Goal: Task Accomplishment & Management: Manage account settings

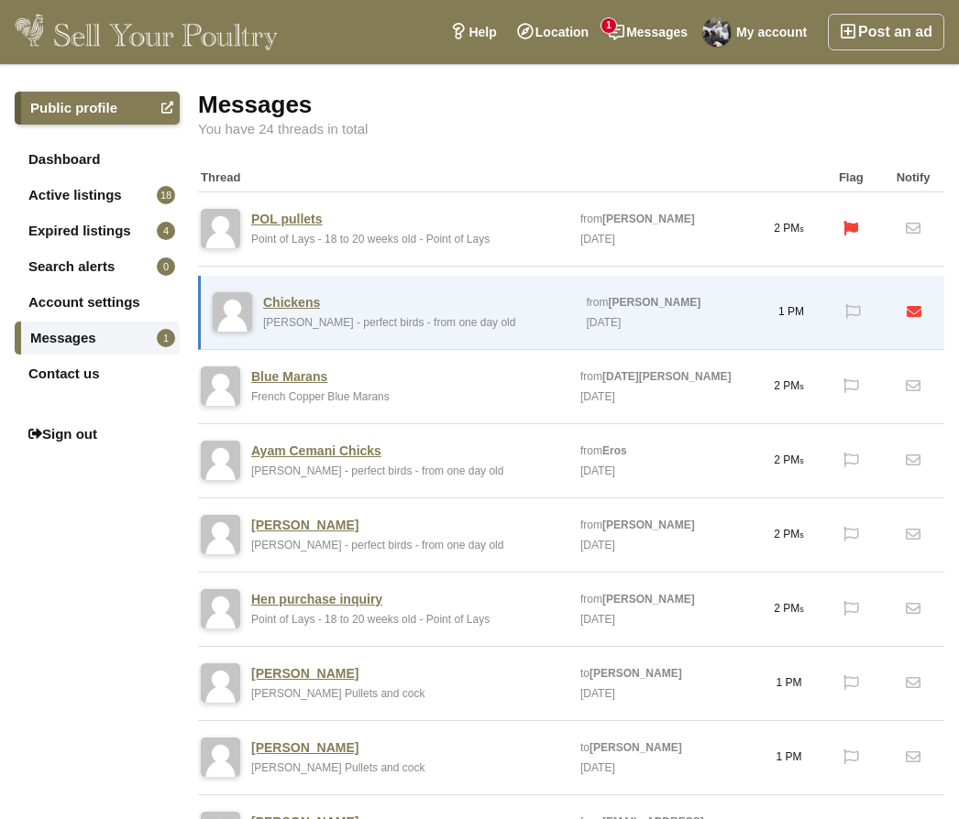
scroll to position [3, 0]
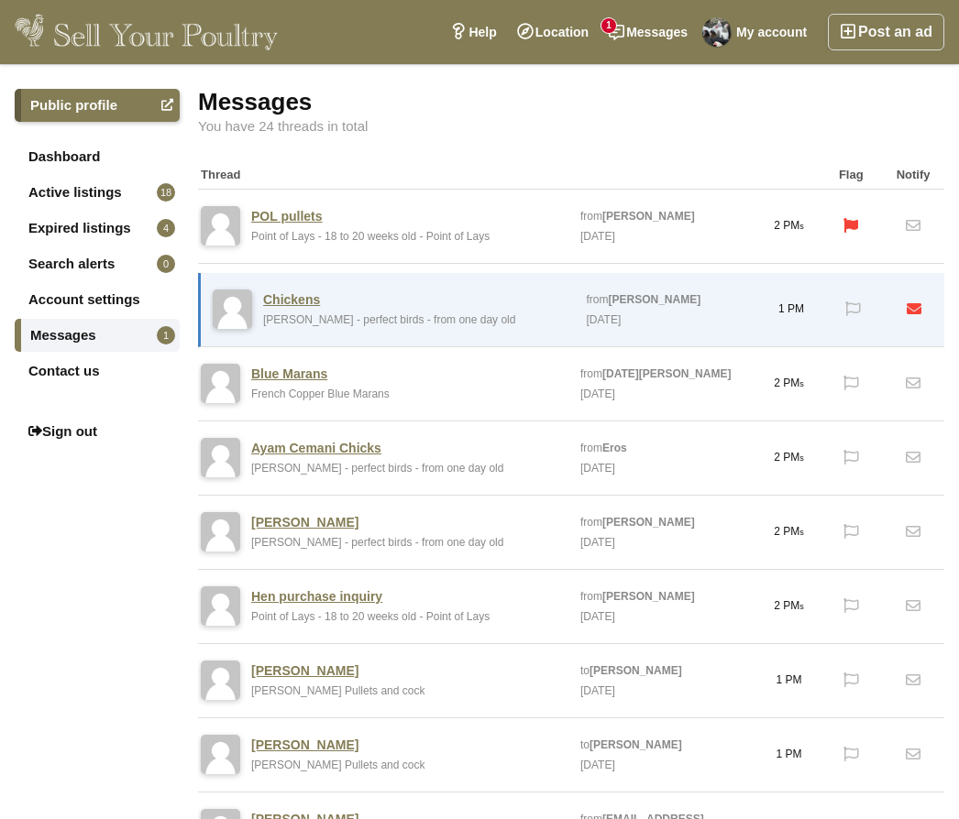
click at [767, 32] on link "My account" at bounding box center [756, 32] width 119 height 37
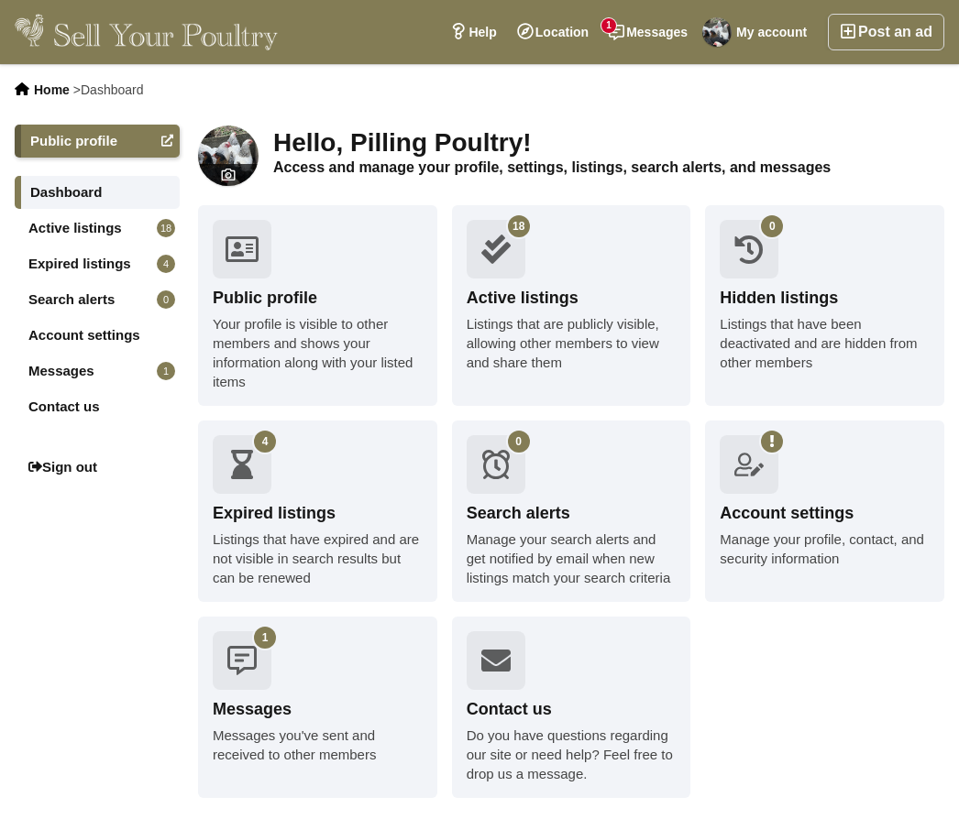
click at [70, 239] on link "Active listings 18" at bounding box center [97, 228] width 165 height 33
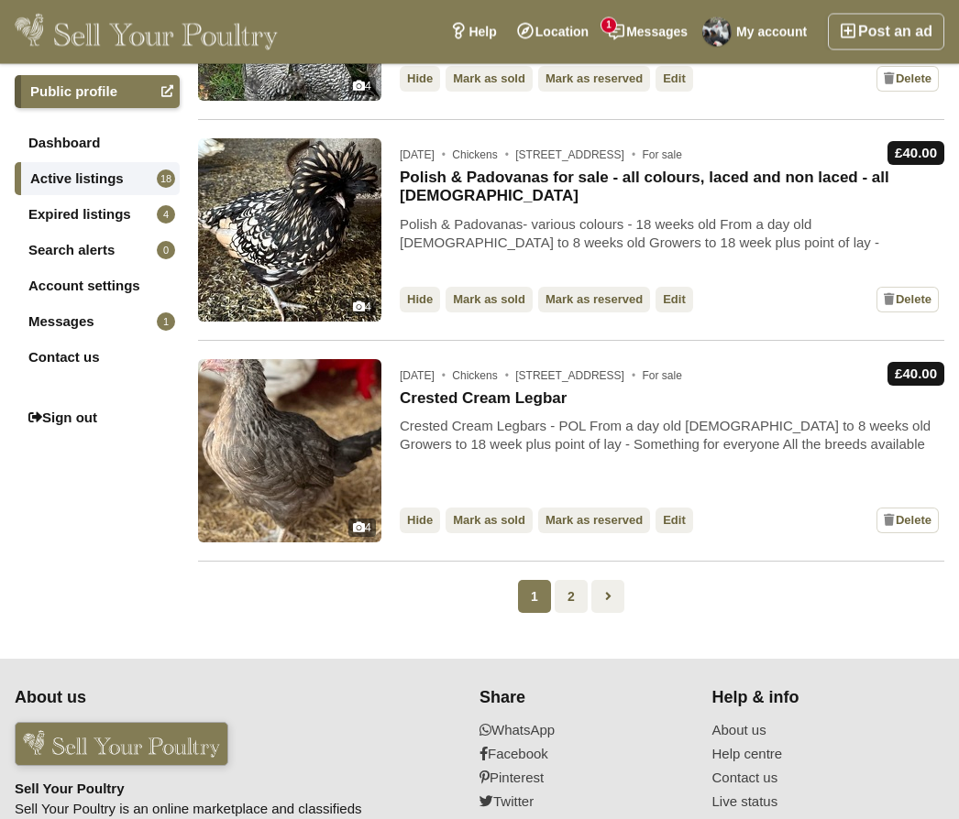
scroll to position [1900, 0]
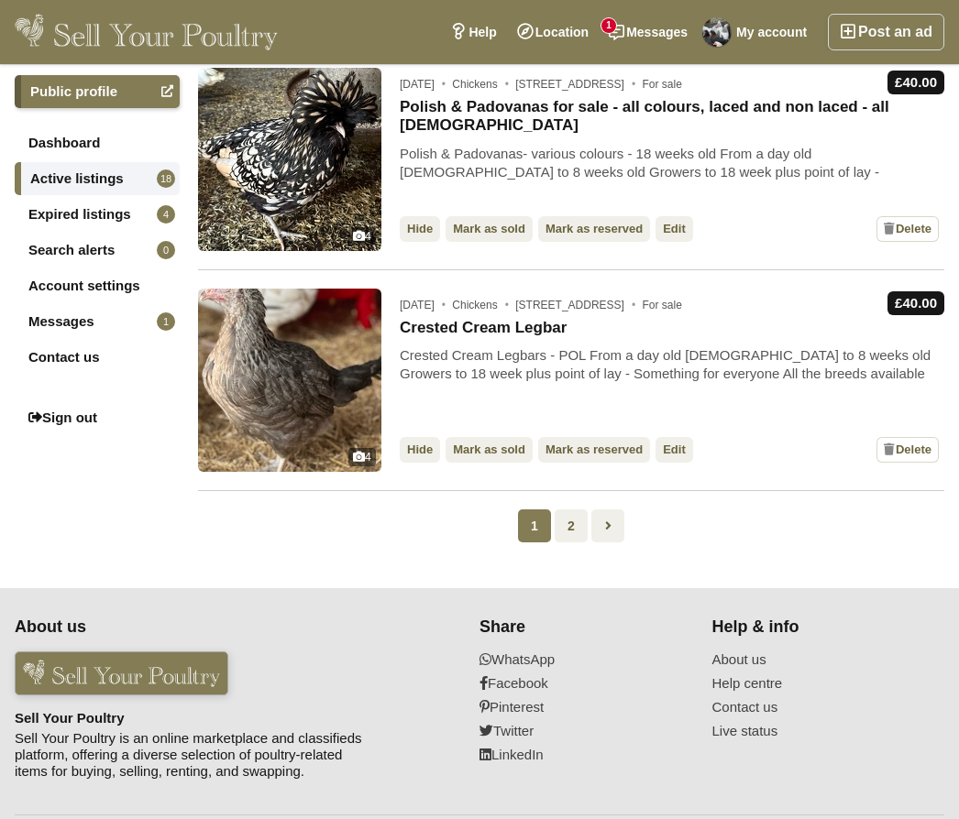
click at [573, 538] on link "2" at bounding box center [570, 526] width 33 height 33
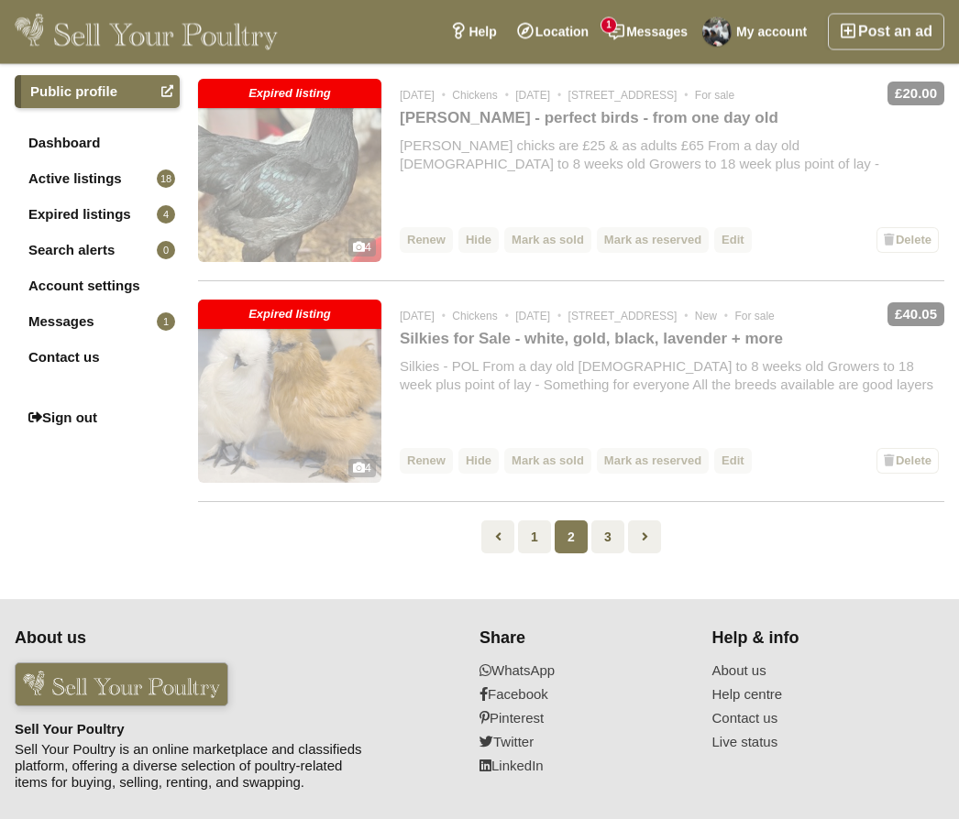
scroll to position [1900, 0]
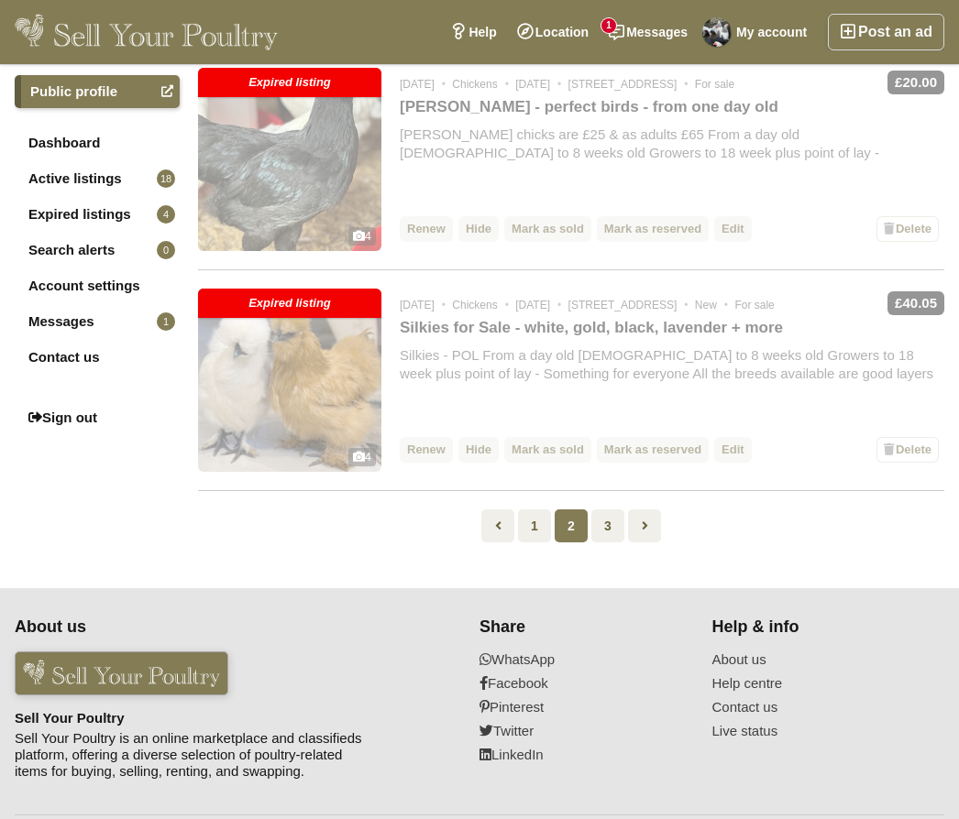
click at [600, 531] on link "3" at bounding box center [607, 526] width 33 height 33
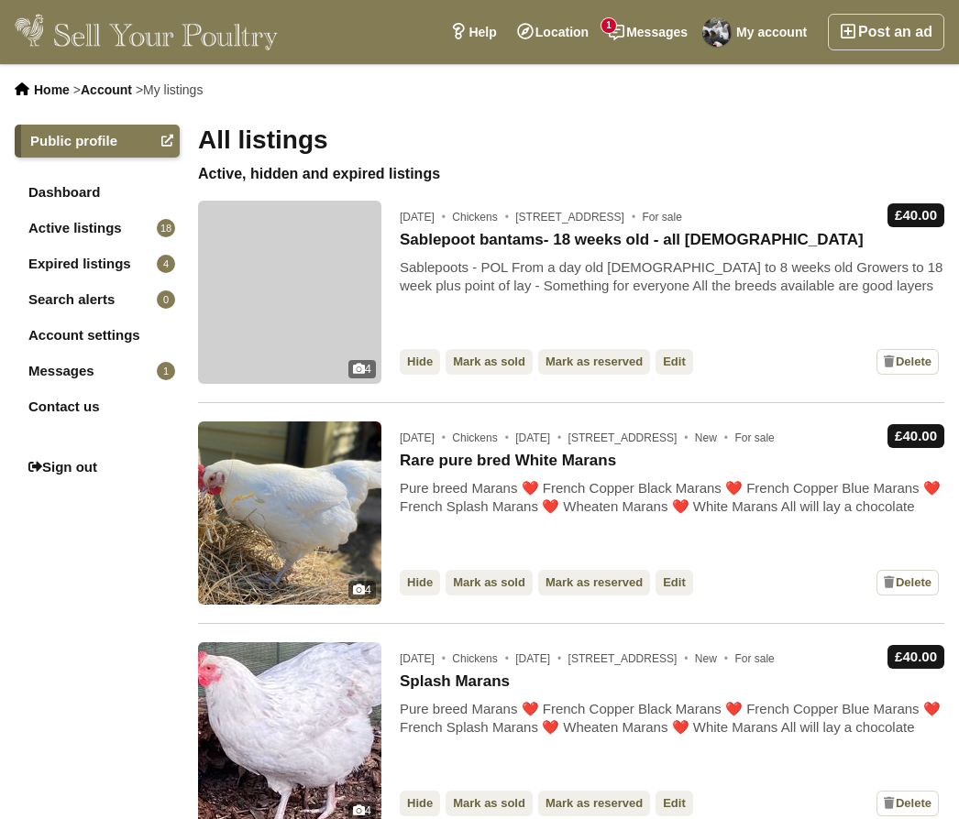
scroll to position [841, 0]
